Goal: Transaction & Acquisition: Purchase product/service

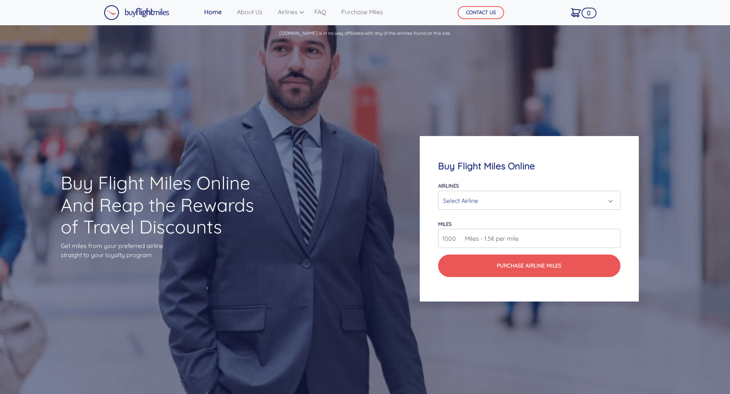
click at [466, 198] on div "Select Airline" at bounding box center [527, 200] width 168 height 15
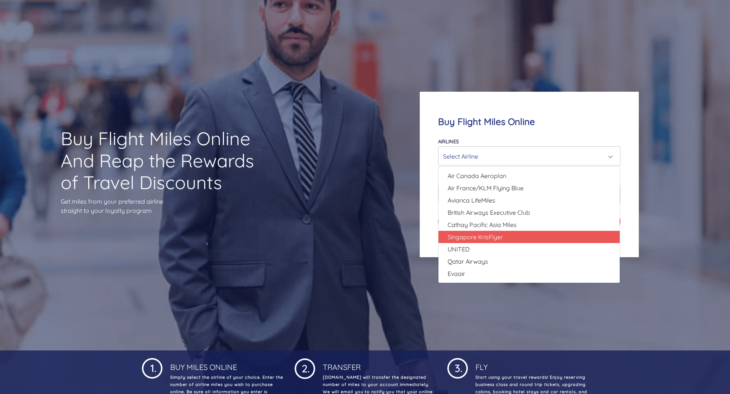
scroll to position [45, 0]
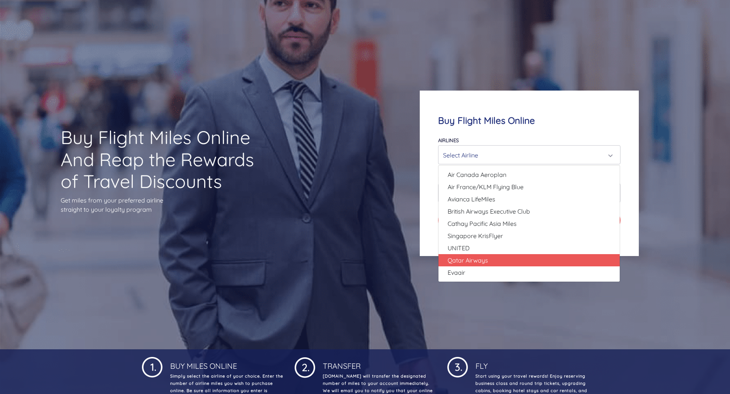
click at [480, 262] on span "Qatar Airways" at bounding box center [468, 259] width 40 height 9
select select "Qatar Airways"
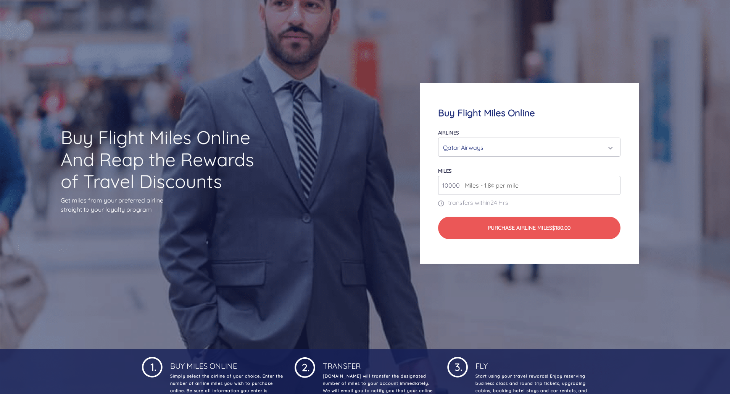
click at [477, 184] on span "Miles - 1.8¢ per mile" at bounding box center [490, 185] width 58 height 9
click at [469, 184] on span "Miles - 1.8¢ per mile" at bounding box center [490, 185] width 58 height 9
click at [461, 184] on input "10000" at bounding box center [529, 185] width 182 height 19
click at [465, 187] on span "Miles - 1.8¢ per mile" at bounding box center [490, 185] width 58 height 9
drag, startPoint x: 458, startPoint y: 184, endPoint x: 416, endPoint y: 181, distance: 42.5
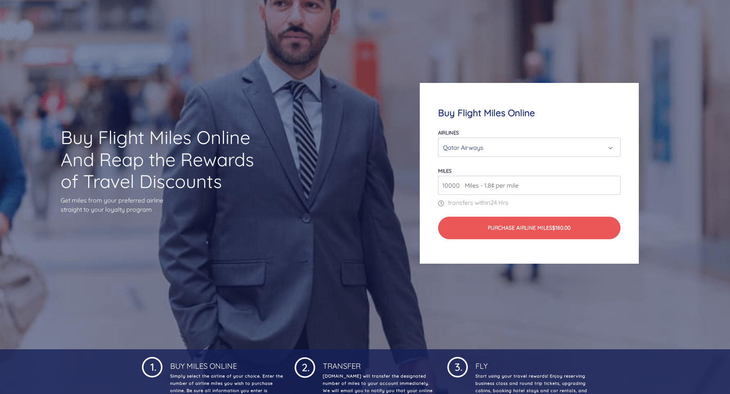
click at [416, 181] on div "Buy Flight Miles Online Airlines Air Canada Aeroplan Air France/KLM Flying Blue…" at bounding box center [529, 173] width 292 height 254
type input "200000"
click at [465, 185] on span "Miles - 1.8¢ per mile" at bounding box center [490, 185] width 58 height 9
